Goal: Navigation & Orientation: Find specific page/section

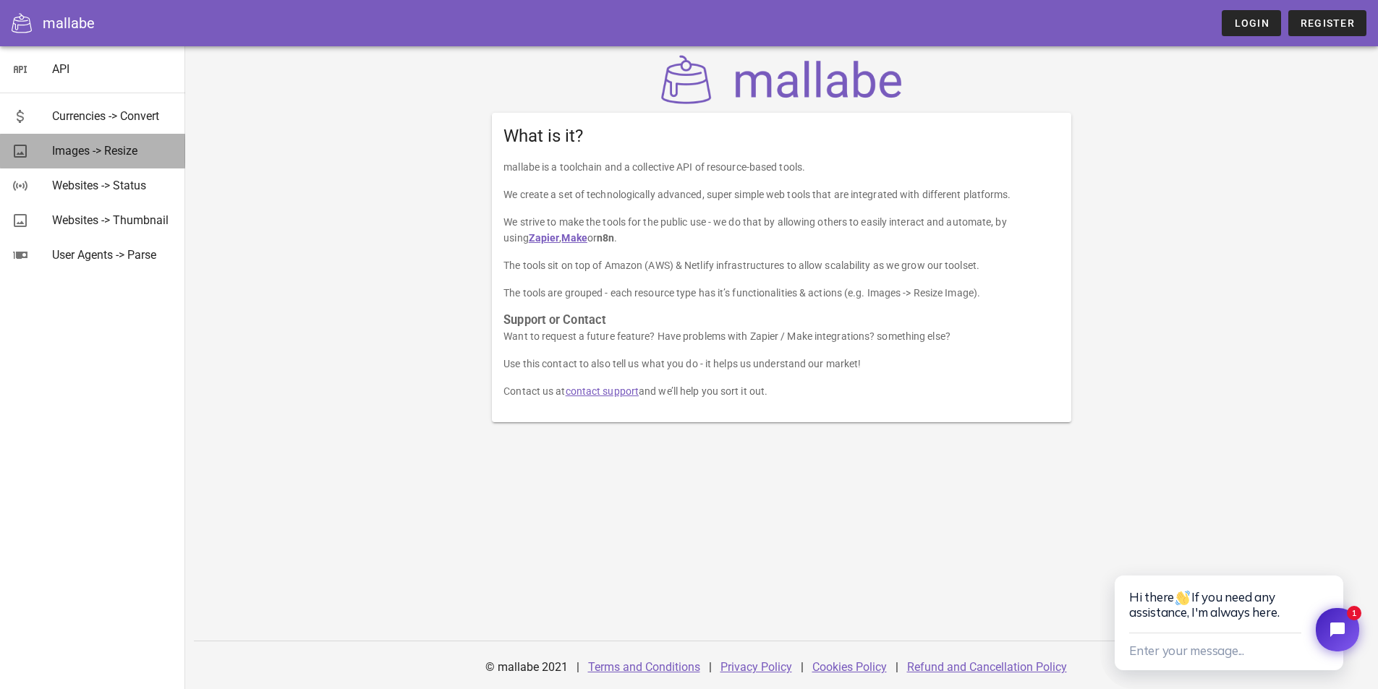
click at [124, 158] on div "Images -> Resize" at bounding box center [113, 151] width 122 height 14
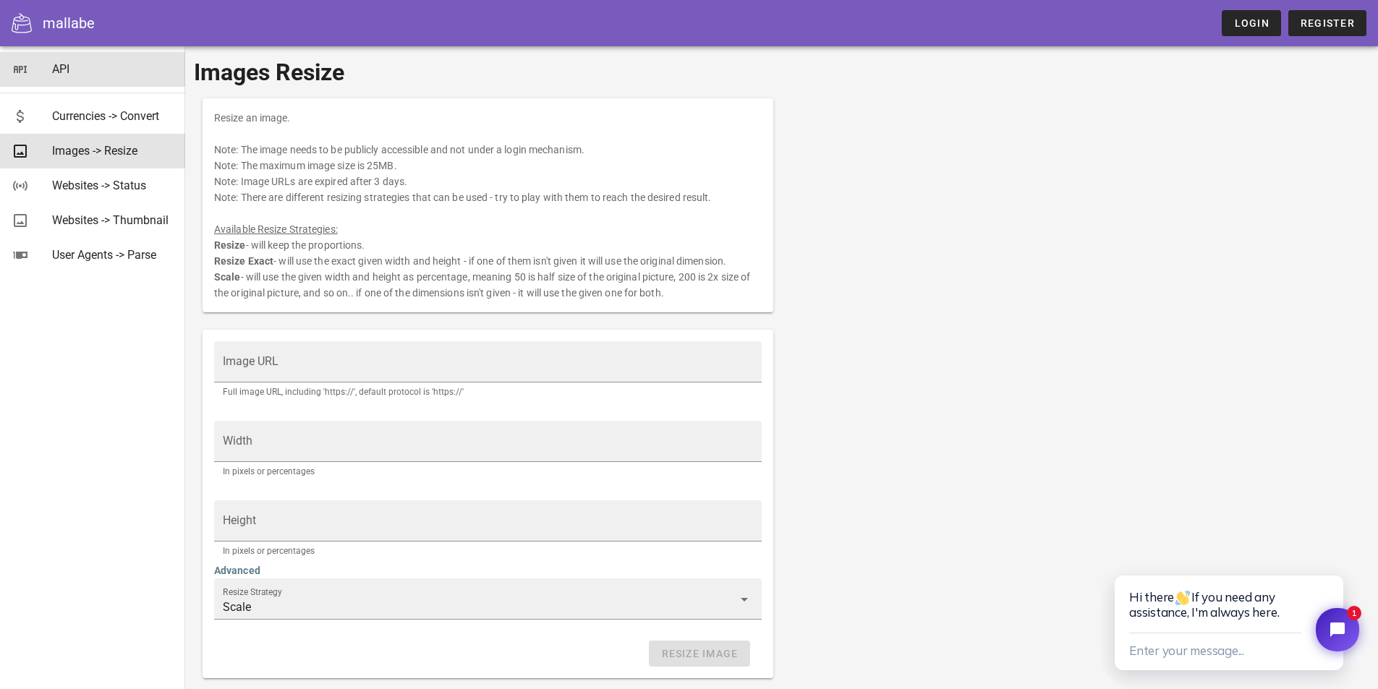
click at [90, 78] on div "API" at bounding box center [113, 69] width 122 height 31
